Goal: Task Accomplishment & Management: Manage account settings

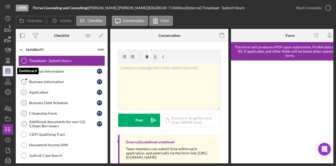
click at [11, 72] on icon "Icon/Dashboard" at bounding box center [7, 70] width 13 height 13
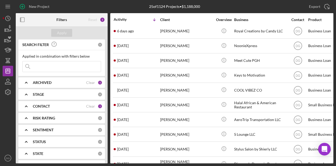
scroll to position [12, 0]
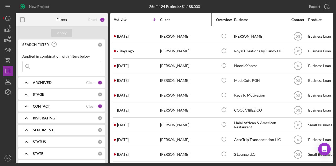
click at [163, 19] on div "Client" at bounding box center [186, 20] width 53 height 4
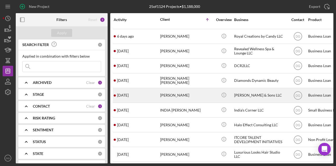
click at [253, 92] on div "[PERSON_NAME] & Sons LLC" at bounding box center [260, 95] width 53 height 14
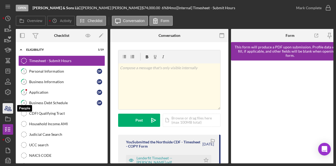
click at [8, 109] on icon "button" at bounding box center [6, 108] width 3 height 4
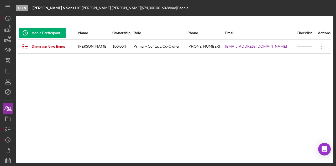
click at [135, 102] on div "Add a Participant Name Ownership Role Phone Email Checklist Actions Generate Ne…" at bounding box center [175, 89] width 318 height 126
